Goal: Download file/media

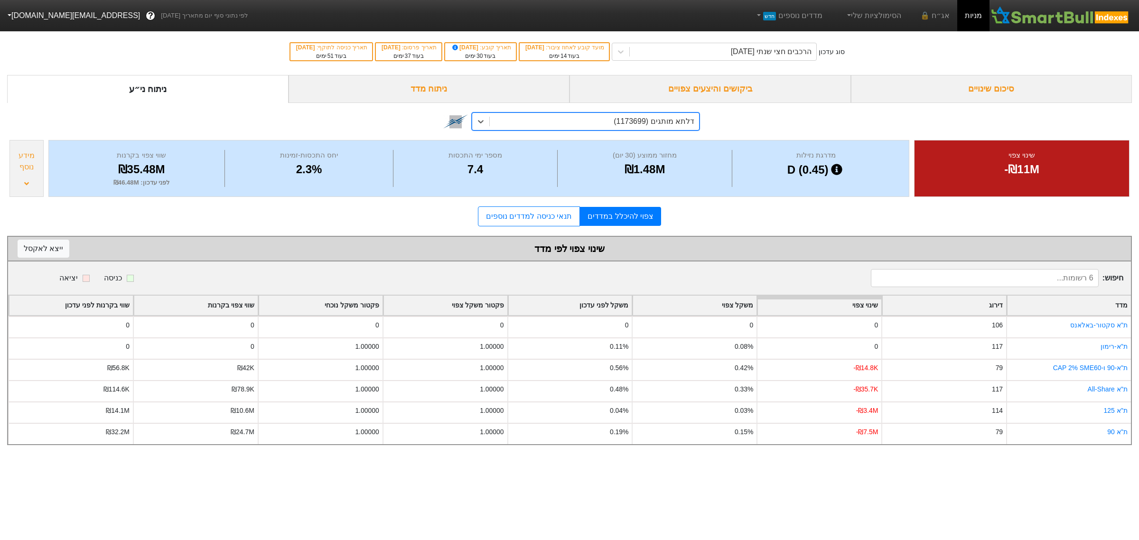
drag, startPoint x: 933, startPoint y: 86, endPoint x: 926, endPoint y: 89, distance: 7.2
click at [933, 86] on div "סיכום שינויים" at bounding box center [991, 89] width 281 height 28
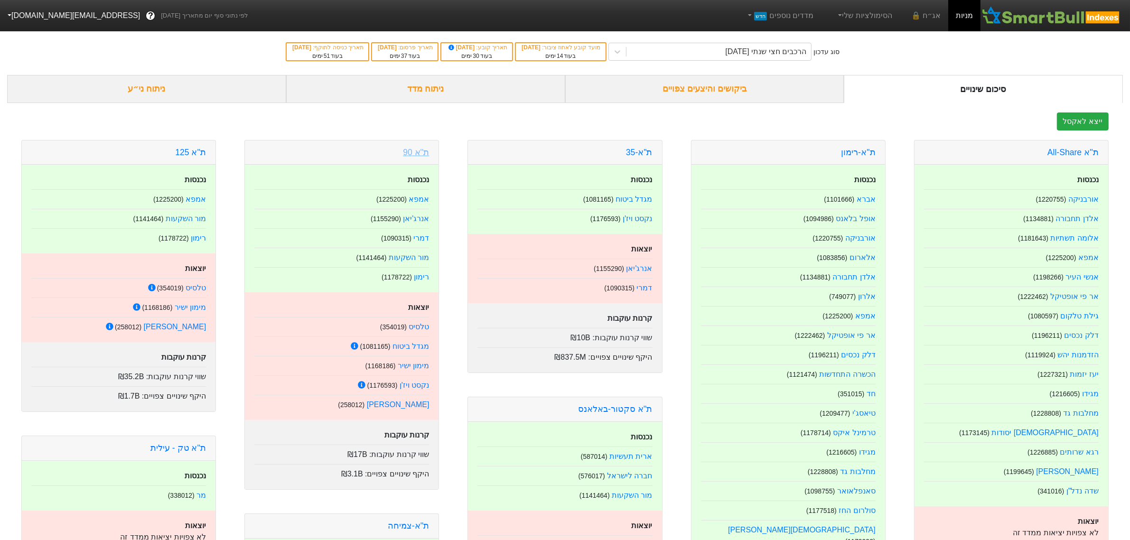
click at [419, 153] on link "ת''א 90" at bounding box center [416, 152] width 26 height 9
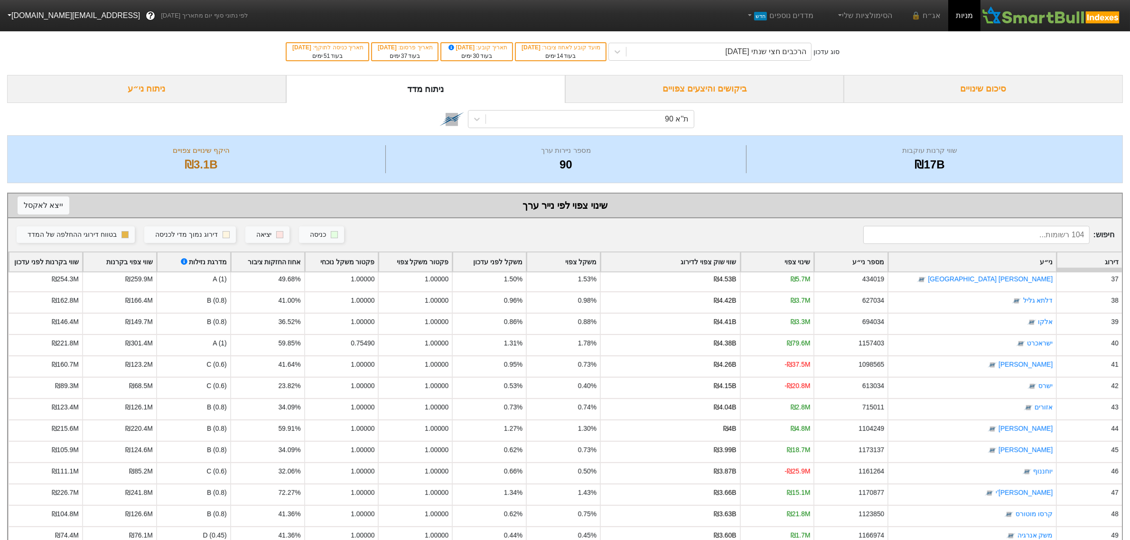
scroll to position [1068, 0]
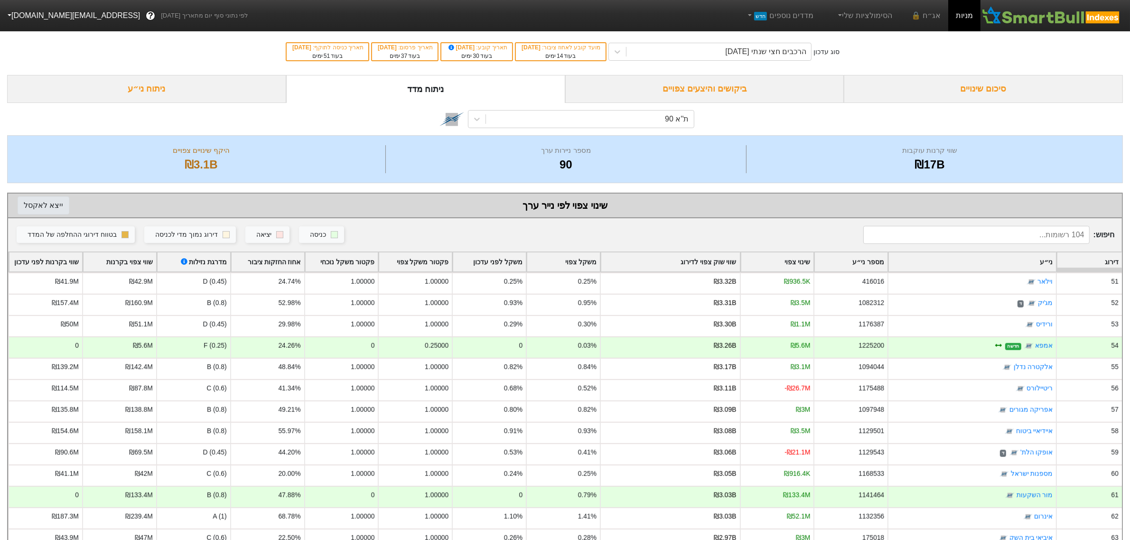
click at [31, 205] on button "ייצא ל אקסל" at bounding box center [44, 205] width 52 height 18
